Goal: Task Accomplishment & Management: Complete application form

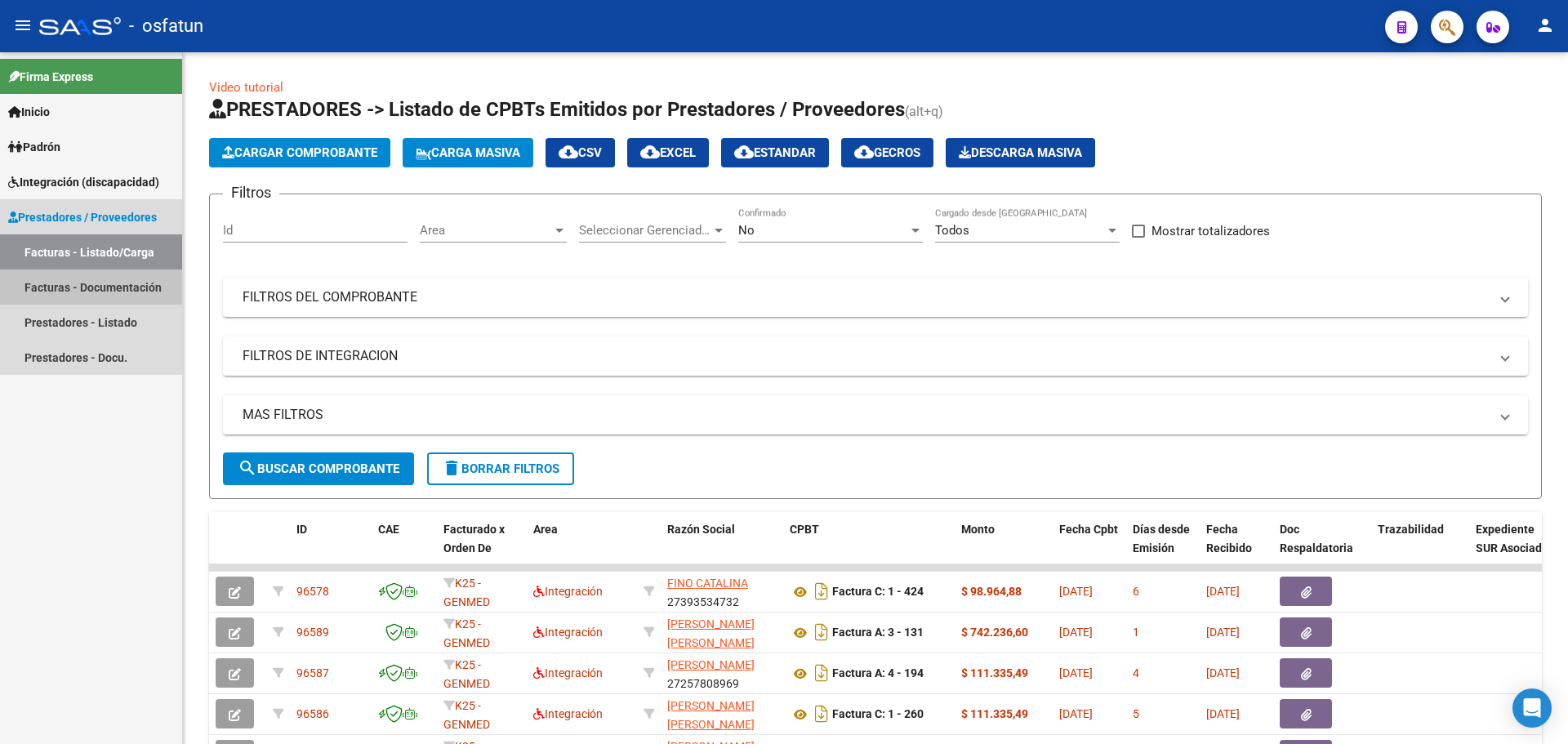
click at [84, 280] on link "Facturas - Documentación" at bounding box center [91, 287] width 182 height 36
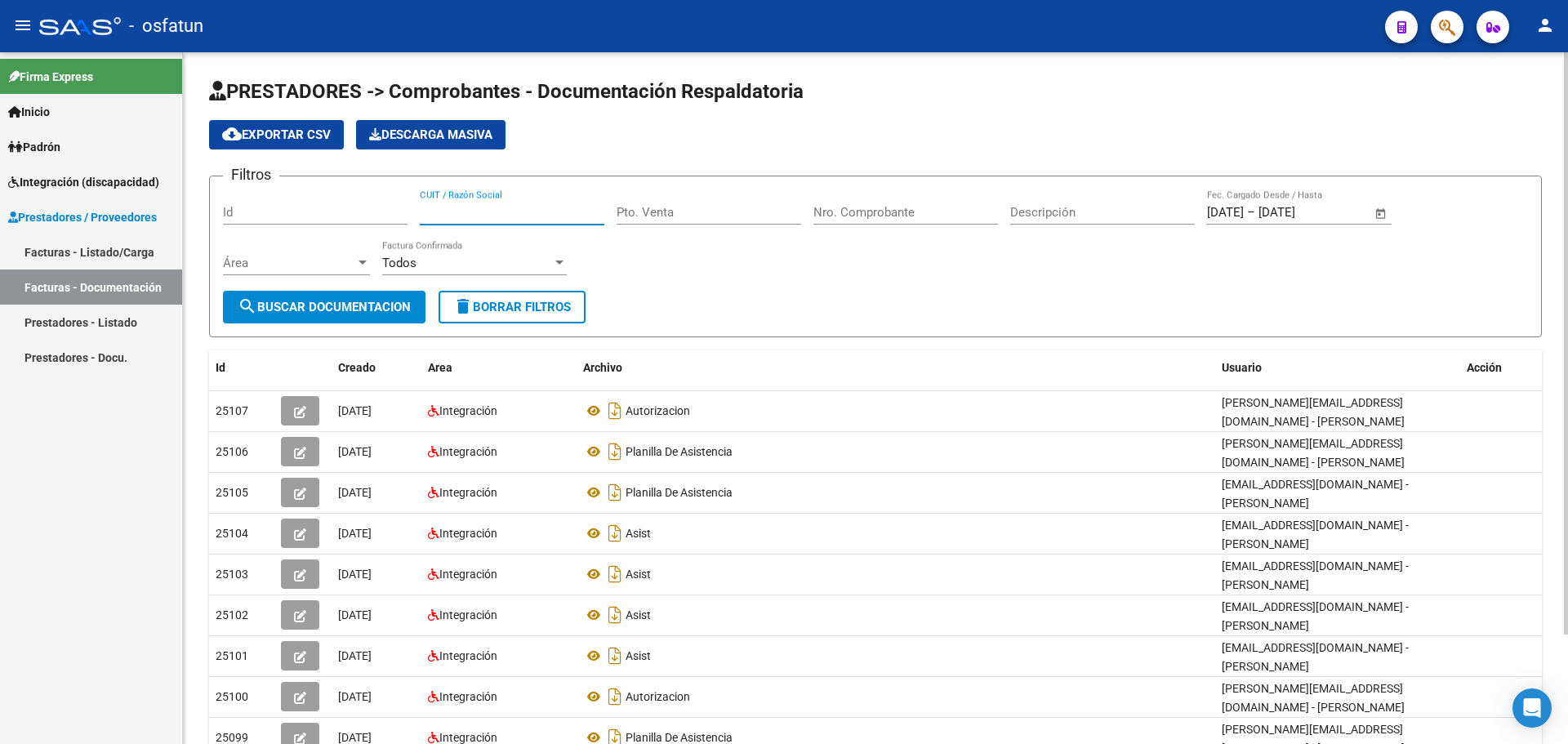
click at [444, 211] on input "CUIT / Razón Social" at bounding box center [512, 212] width 184 height 15
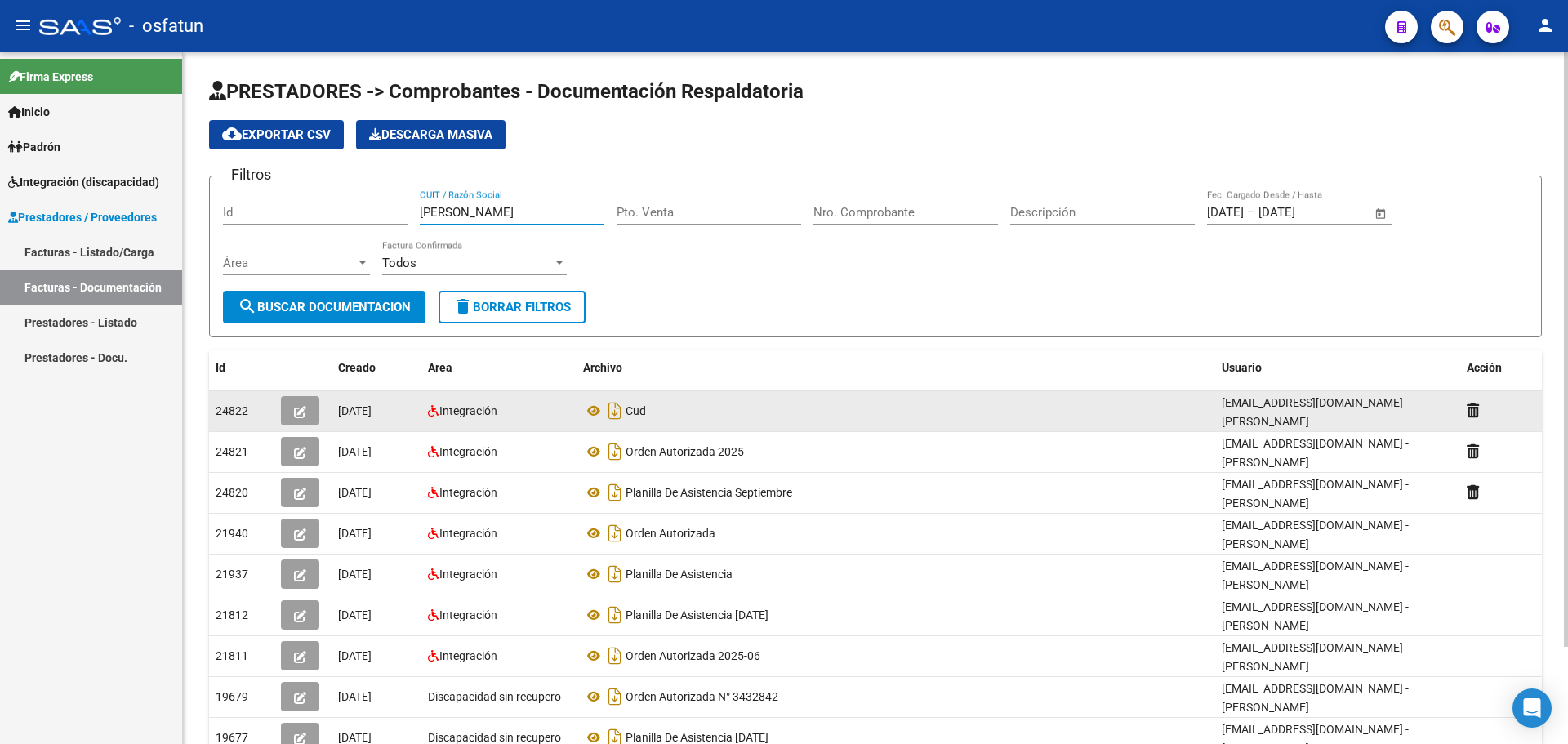
type input "[PERSON_NAME]"
click at [291, 409] on button "button" at bounding box center [300, 411] width 38 height 30
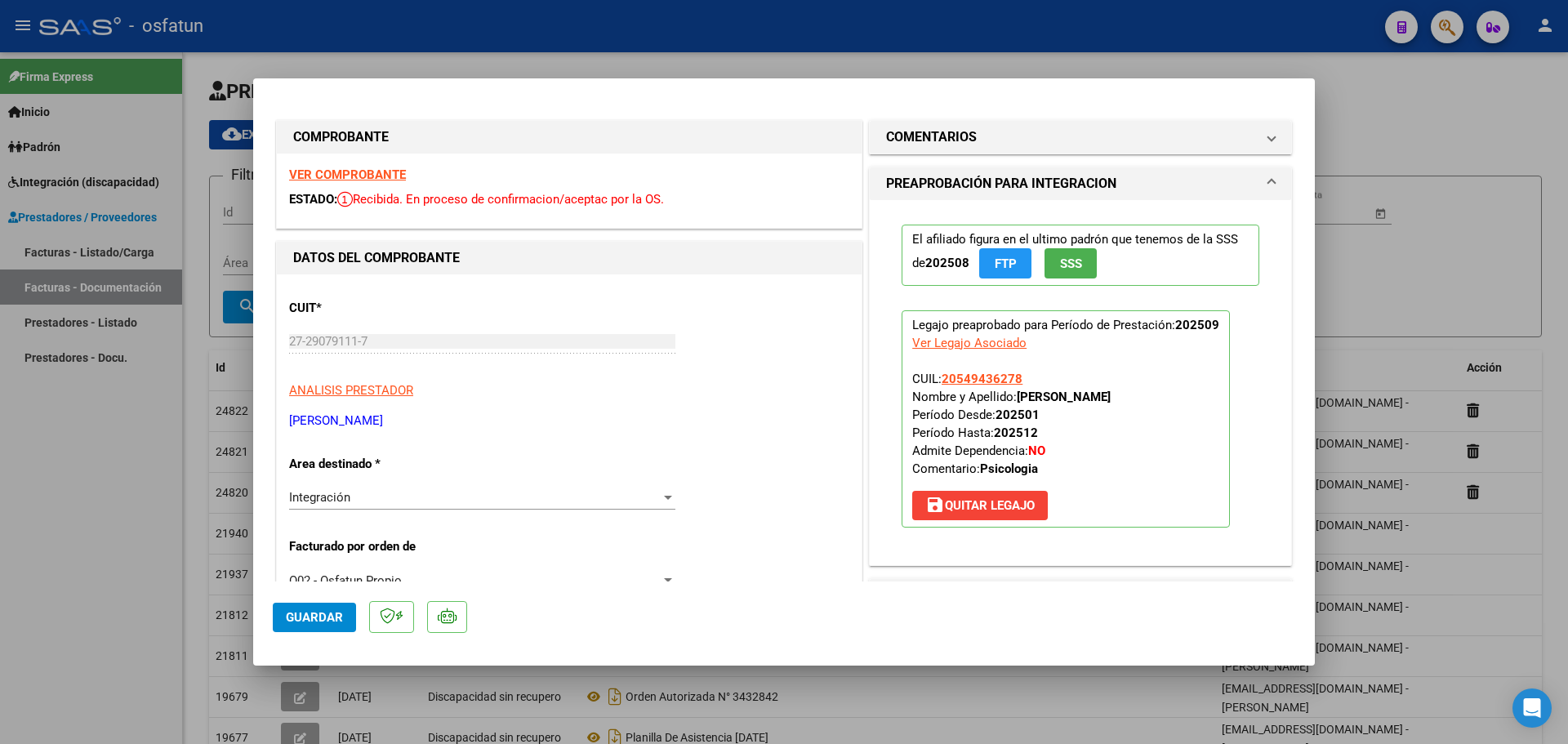
click at [1412, 235] on div at bounding box center [784, 372] width 1568 height 744
type input "$ 0,00"
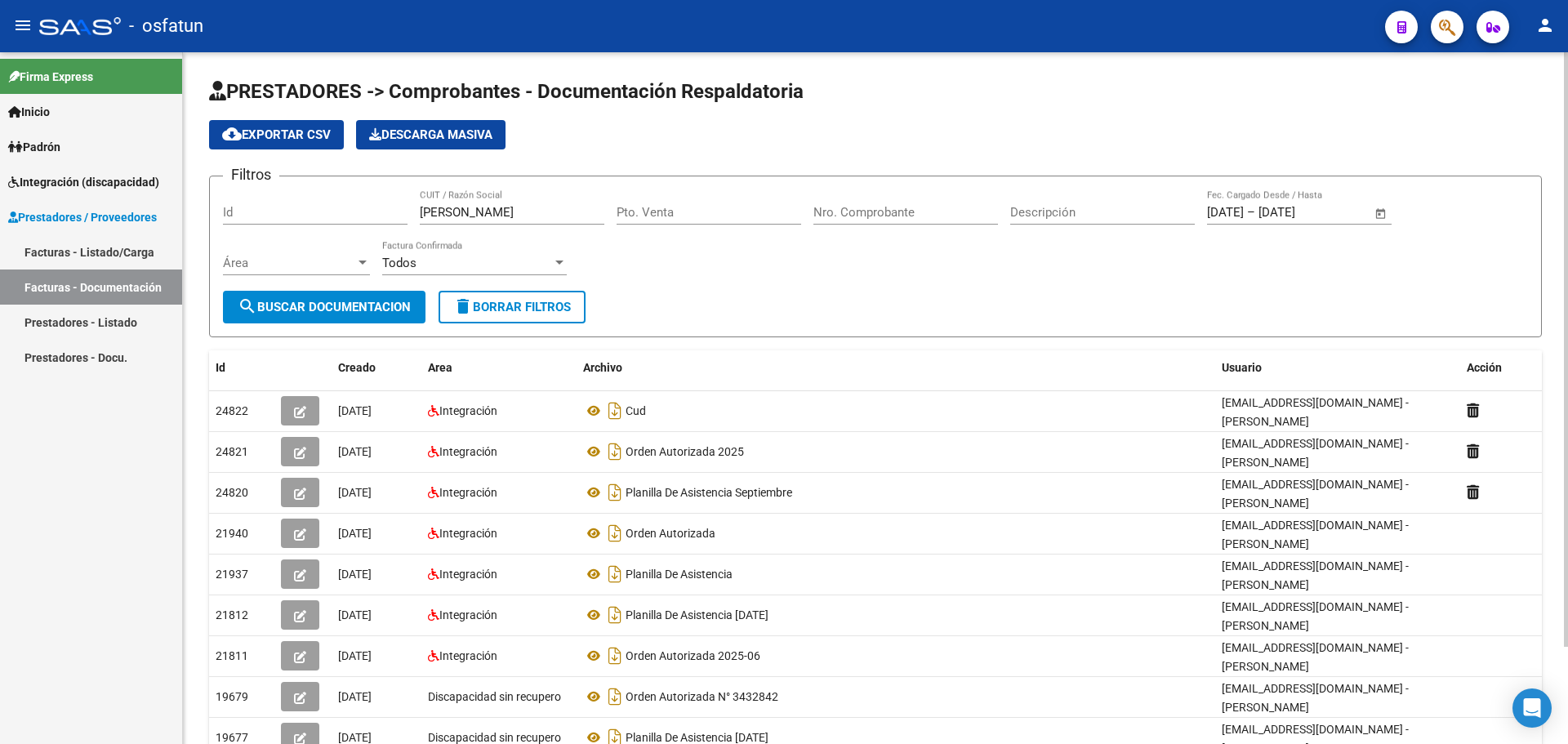
click at [1417, 240] on div "Filtros Id [PERSON_NAME] CUIT / Razón Social Pto. Venta Nro. Comprobante Descri…" at bounding box center [875, 240] width 1305 height 102
